Goal: Navigation & Orientation: Find specific page/section

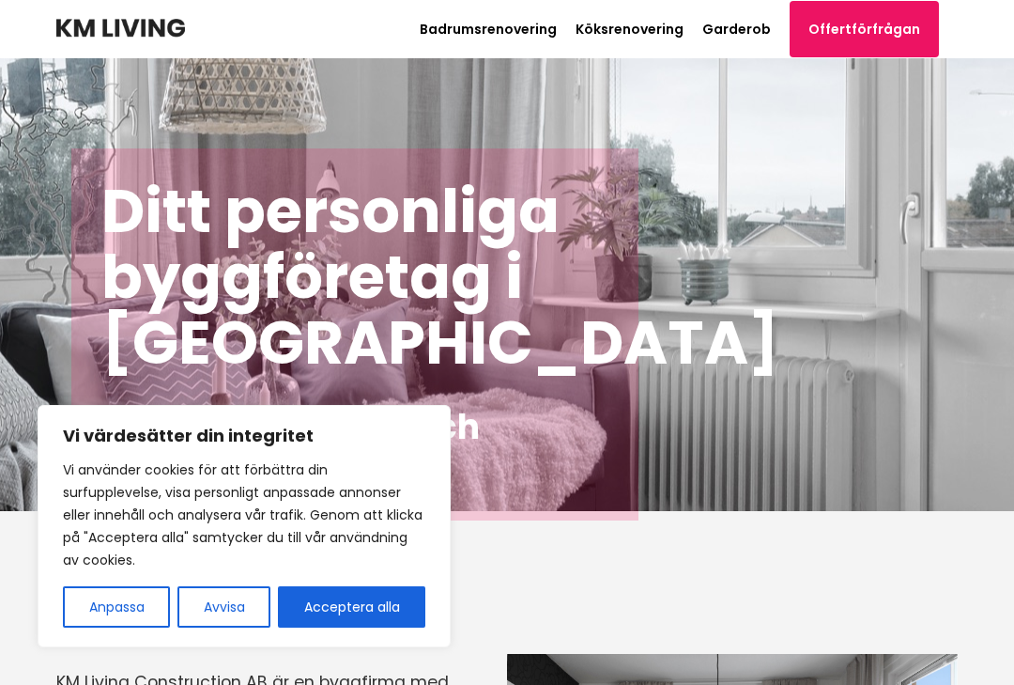
click at [350, 586] on button "Acceptera alla" at bounding box center [351, 606] width 147 height 41
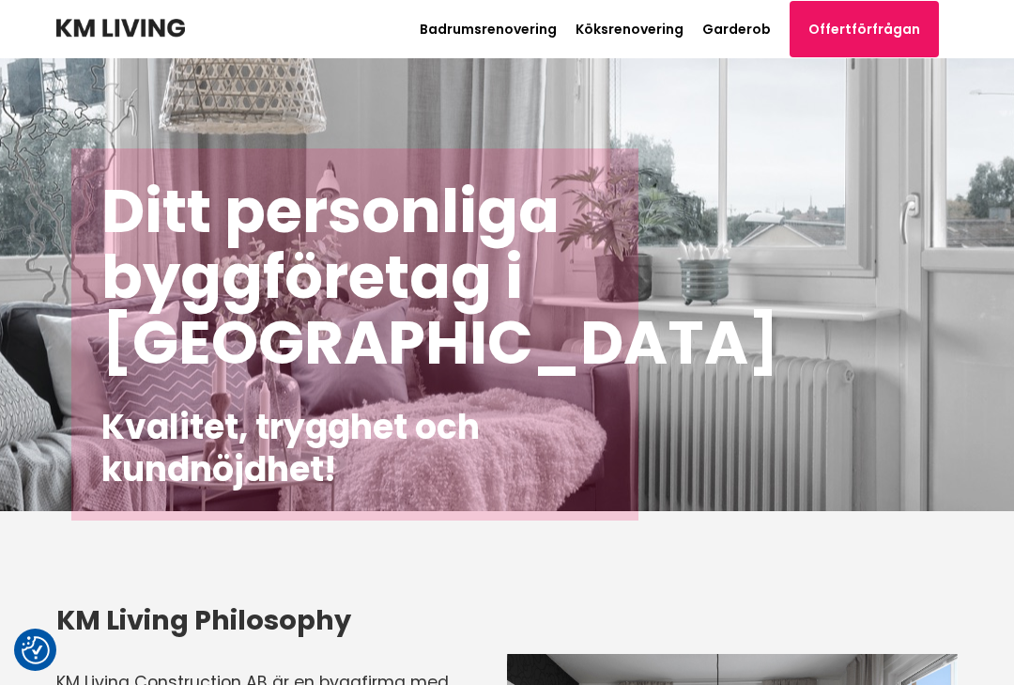
checkbox input "true"
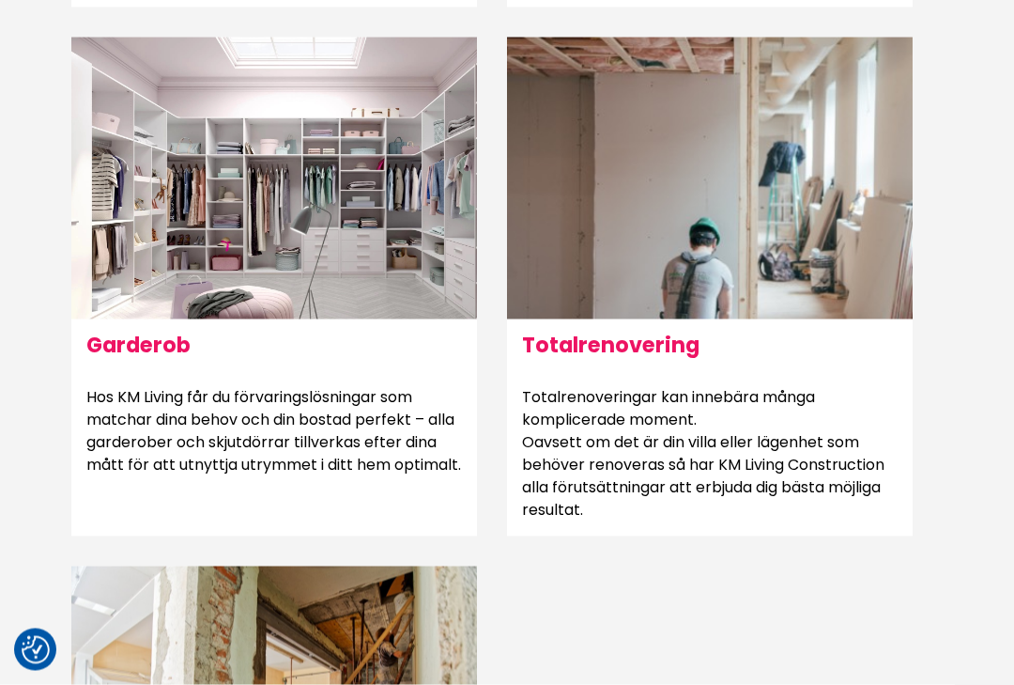
scroll to position [1714, 0]
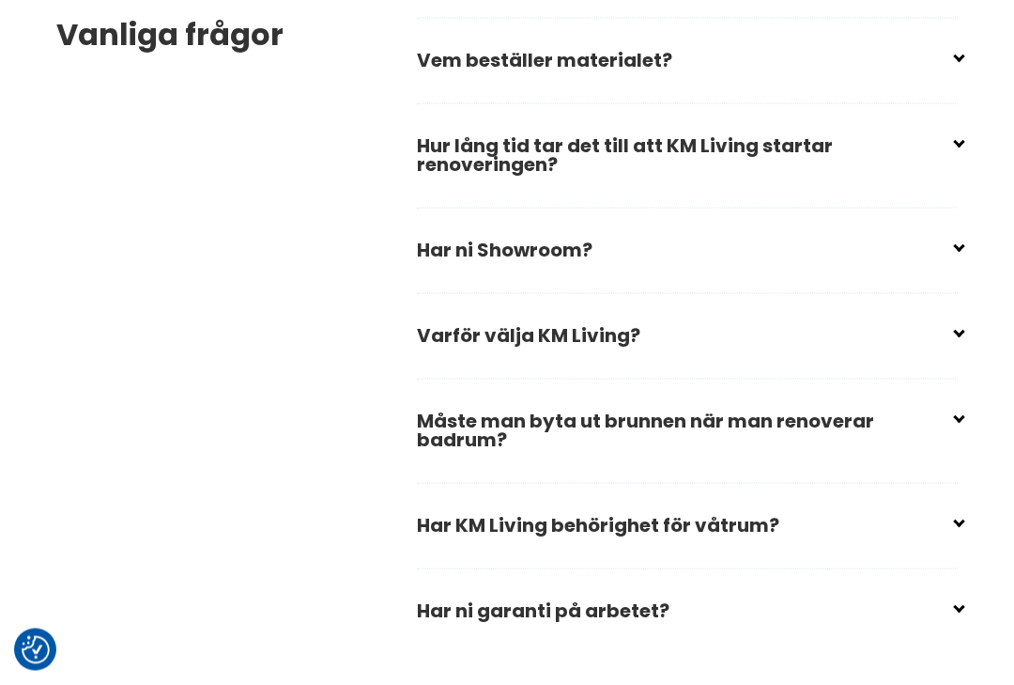
click at [959, 256] on input "checkbox" at bounding box center [691, 242] width 541 height 28
checkbox input "false"
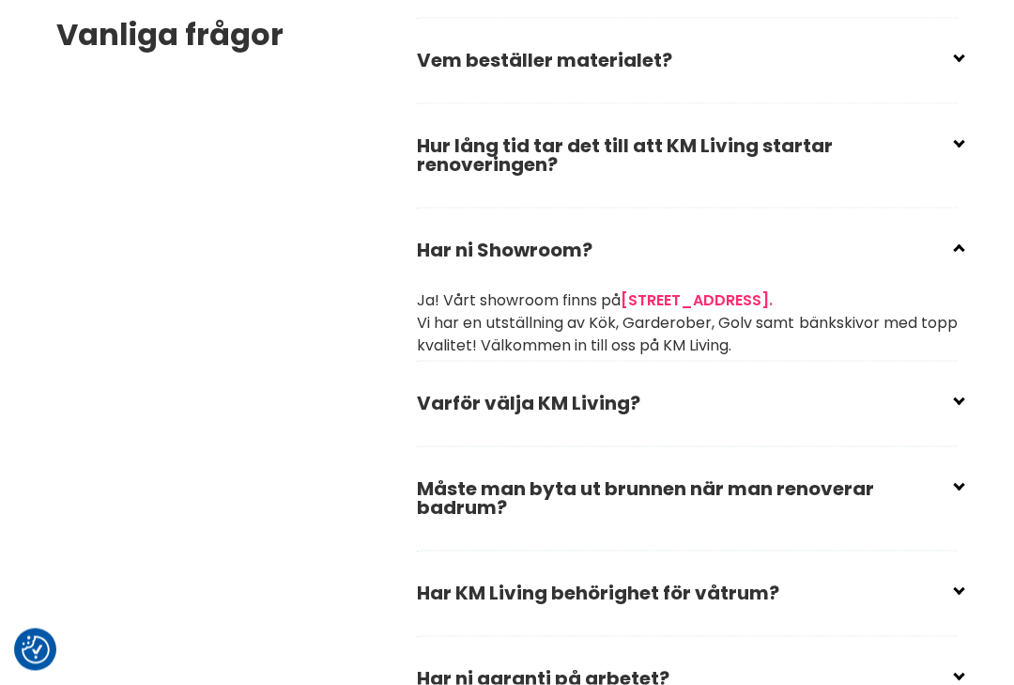
scroll to position [2917, 0]
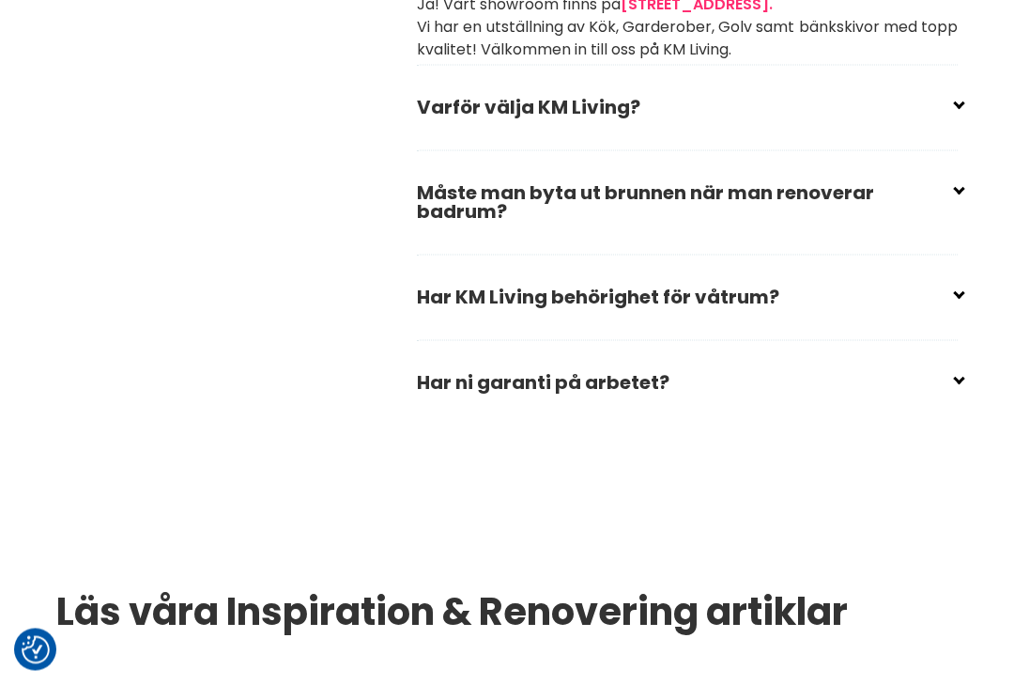
click at [957, 199] on input "checkbox" at bounding box center [691, 185] width 541 height 28
checkbox input "false"
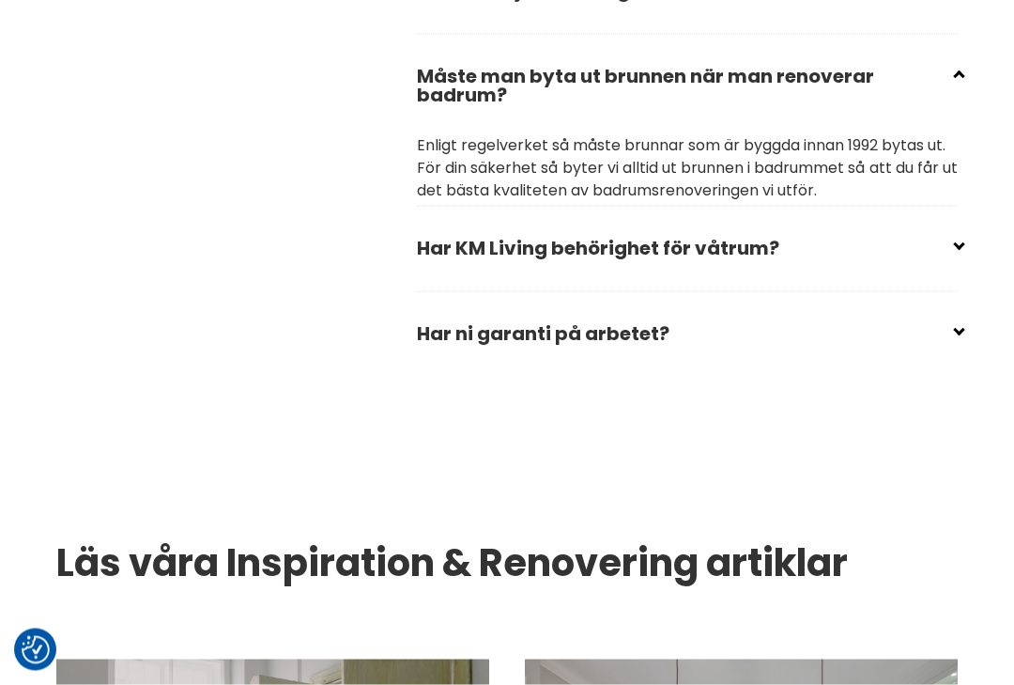
scroll to position [3332, 0]
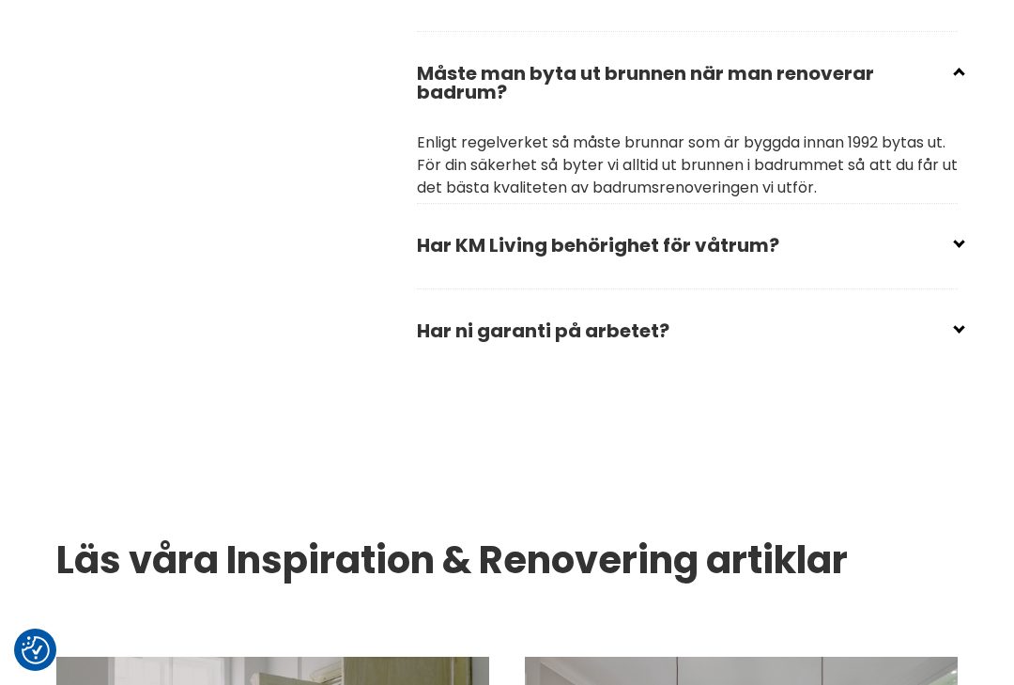
click at [956, 337] on input "checkbox" at bounding box center [691, 323] width 541 height 28
checkbox input "false"
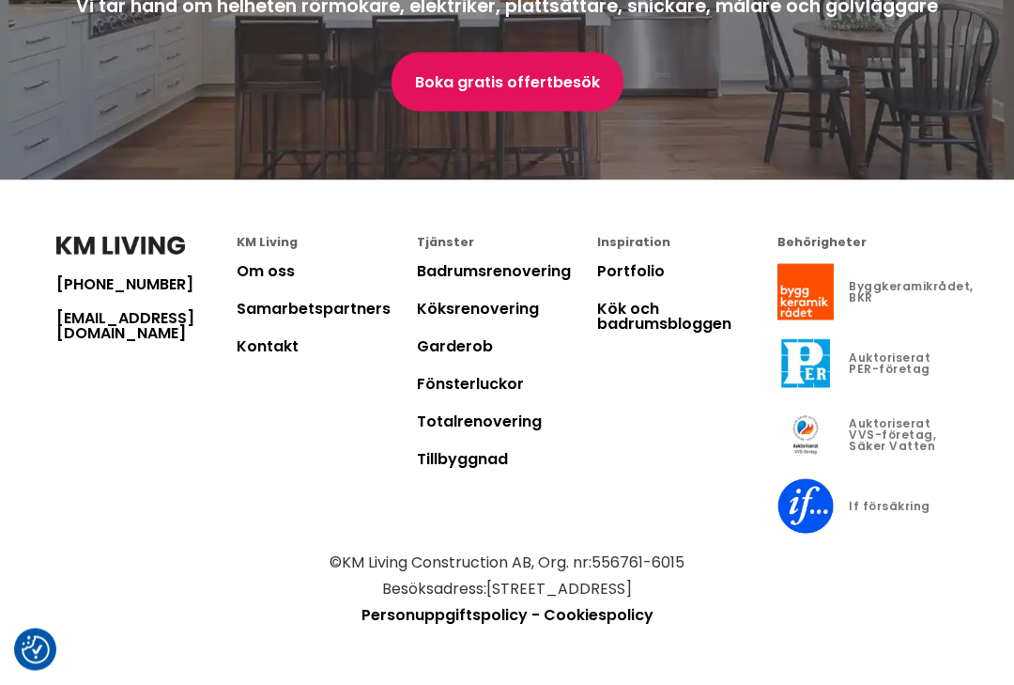
scroll to position [5707, 0]
click at [280, 282] on link "Om oss" at bounding box center [266, 271] width 58 height 22
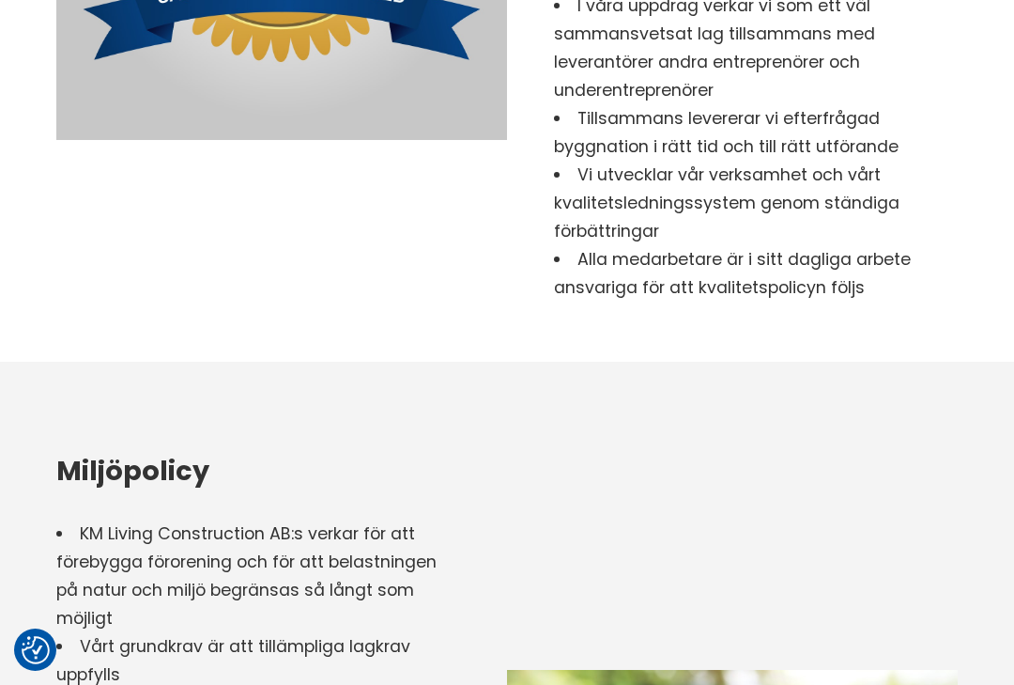
scroll to position [2582, 0]
